Goal: Transaction & Acquisition: Purchase product/service

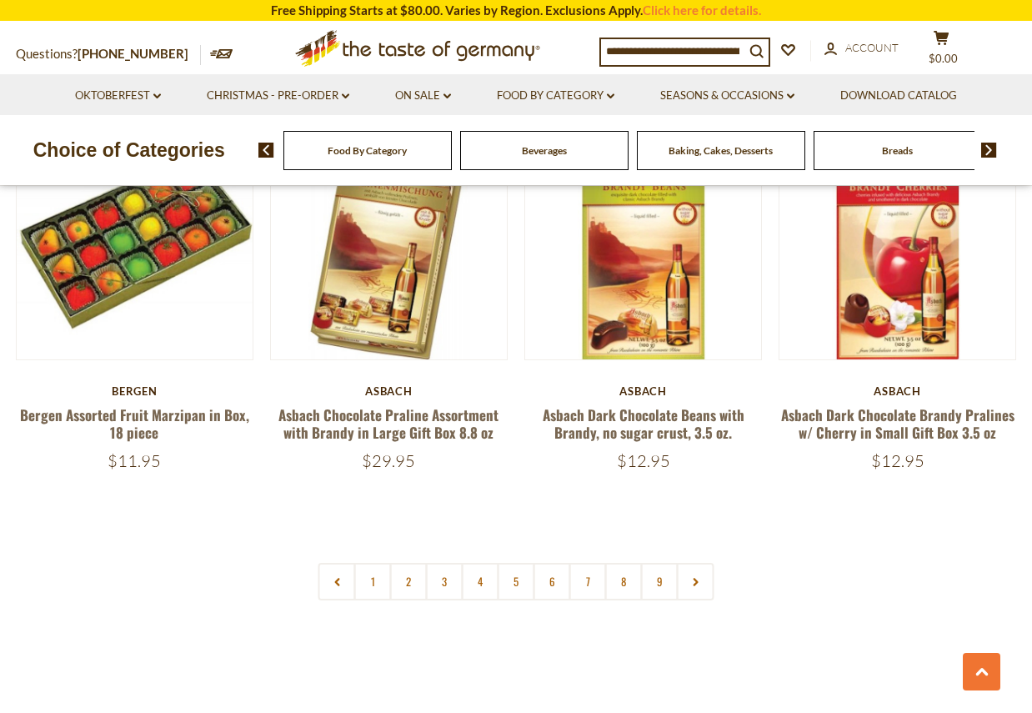
scroll to position [3839, 0]
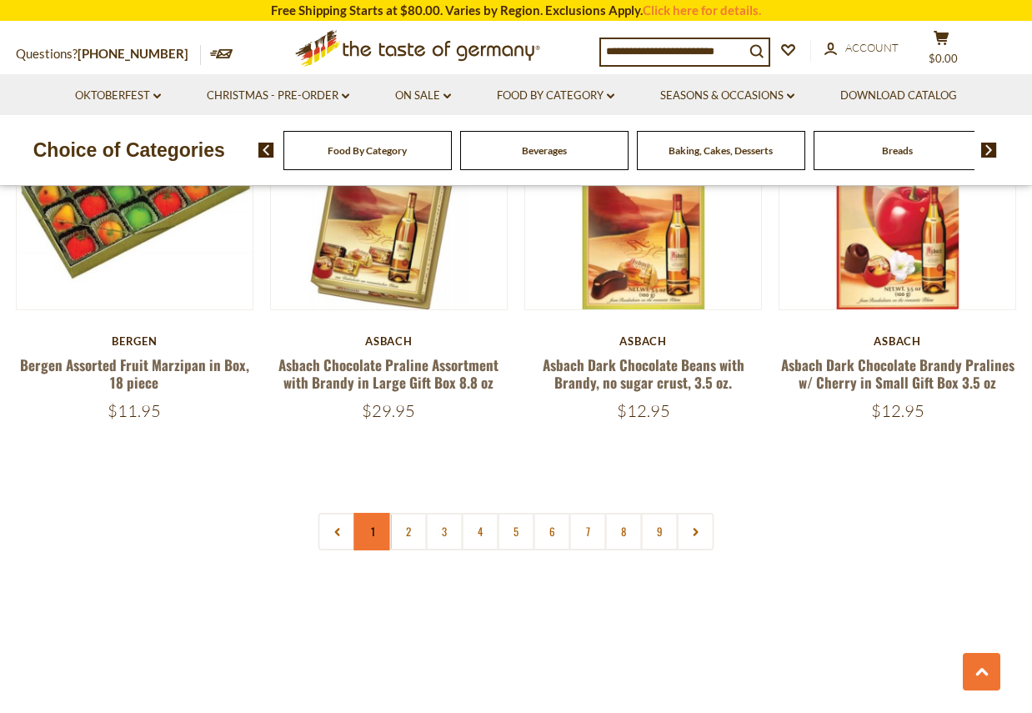
click at [369, 539] on link "1" at bounding box center [373, 532] width 38 height 38
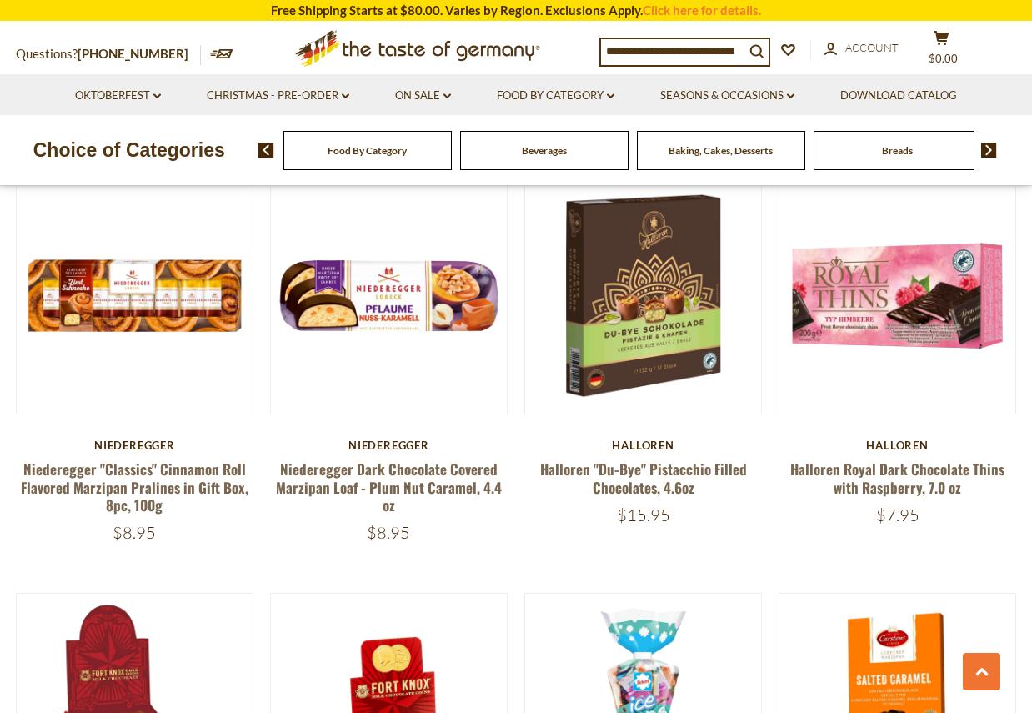
scroll to position [562, 0]
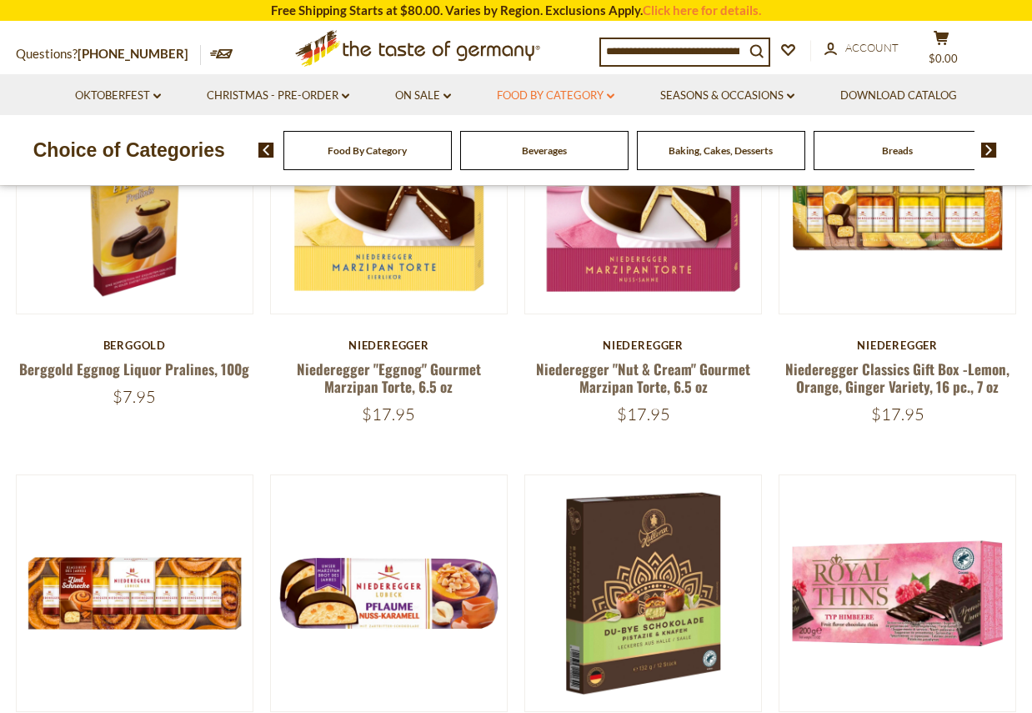
click at [516, 100] on link "Food By Category dropdown_arrow" at bounding box center [556, 96] width 118 height 18
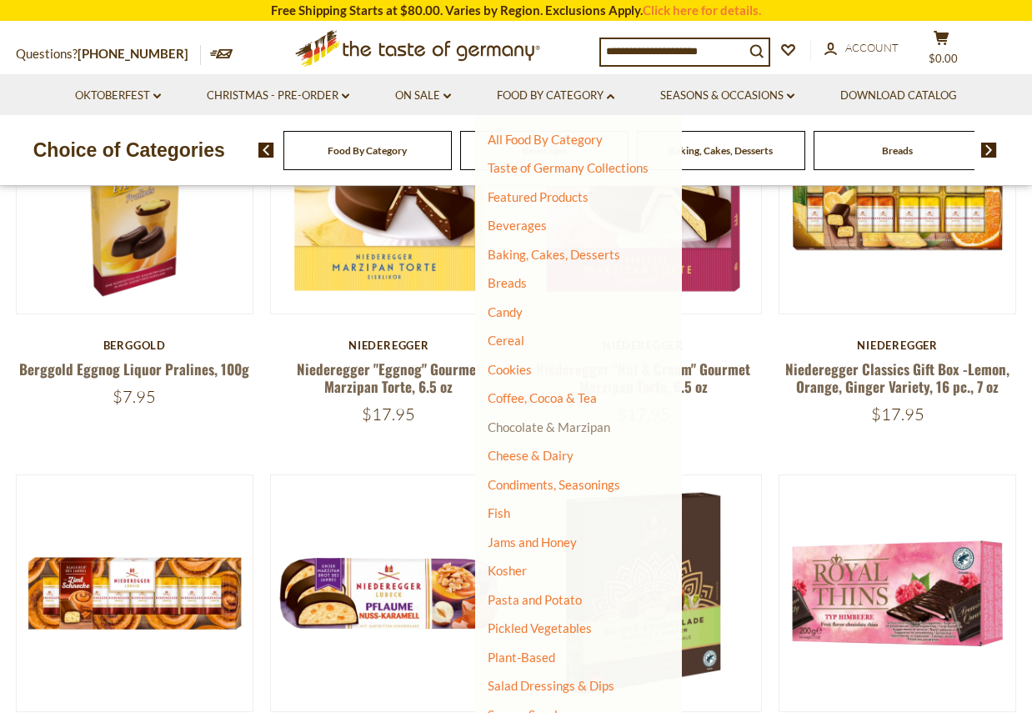
click at [555, 431] on link "Chocolate & Marzipan" at bounding box center [549, 426] width 123 height 15
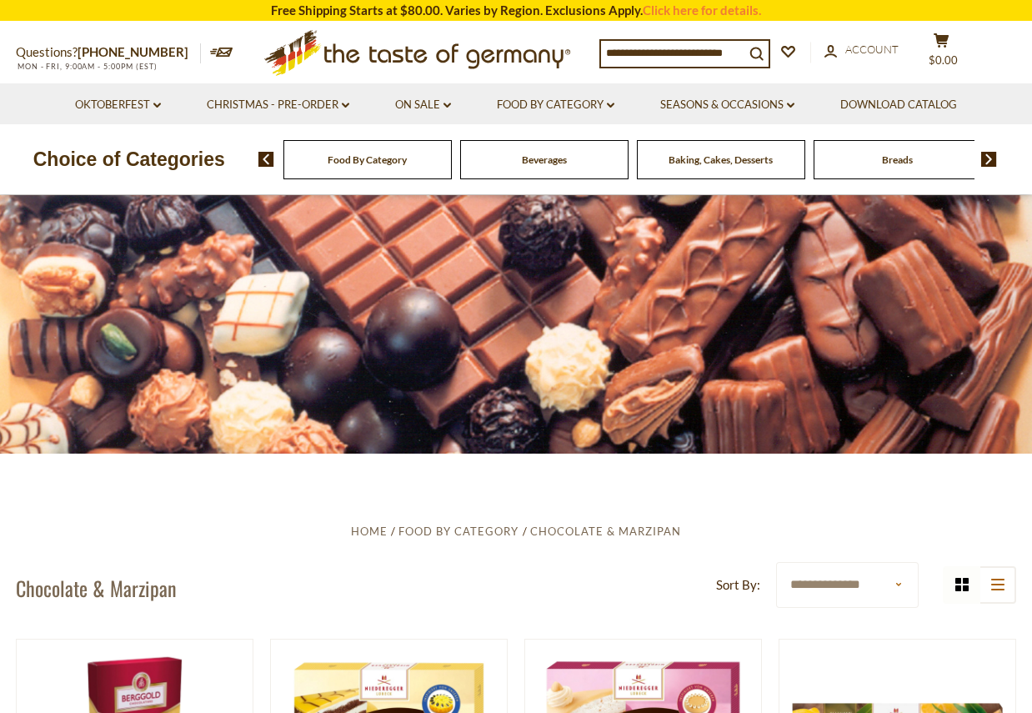
click at [659, 55] on input at bounding box center [672, 52] width 143 height 23
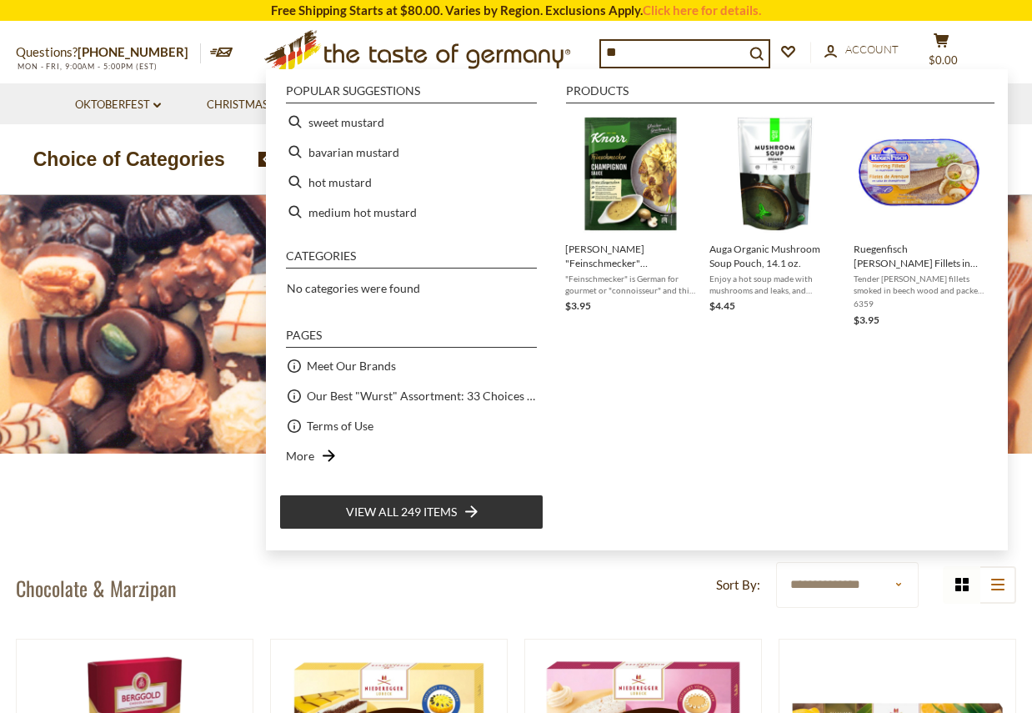
type input "*"
